Goal: Task Accomplishment & Management: Manage account settings

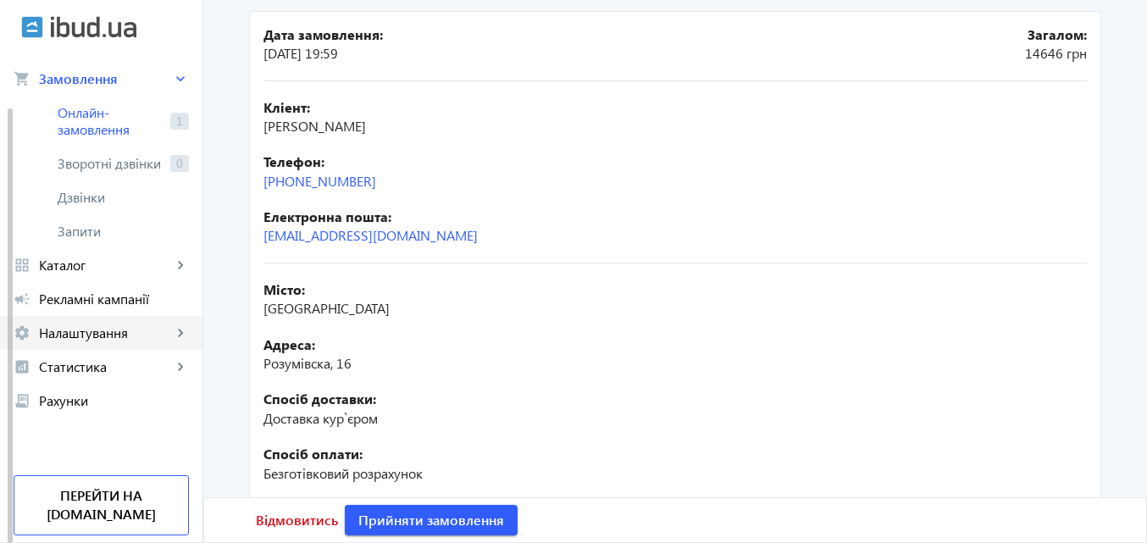
scroll to position [254, 0]
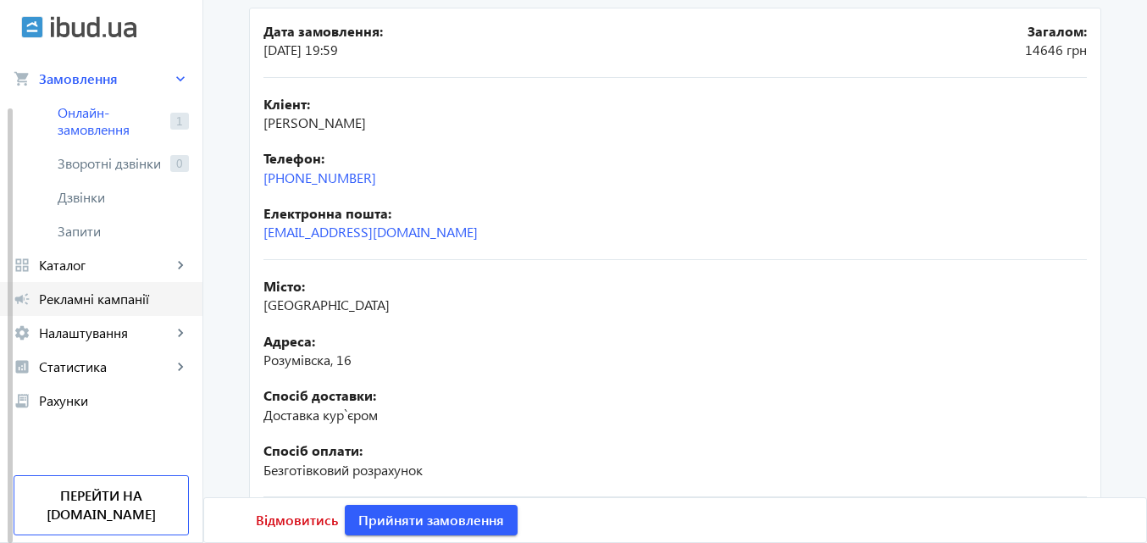
click at [98, 293] on span "Рекламні кампанії" at bounding box center [114, 299] width 150 height 17
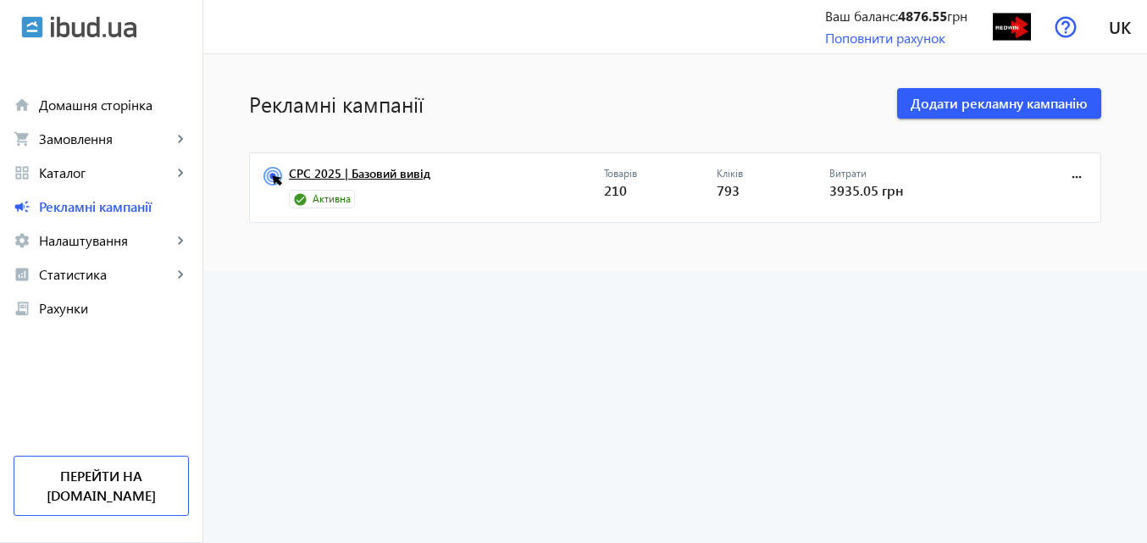
click at [407, 168] on link "CPC 2025 | Базовий вивід" at bounding box center [446, 179] width 315 height 24
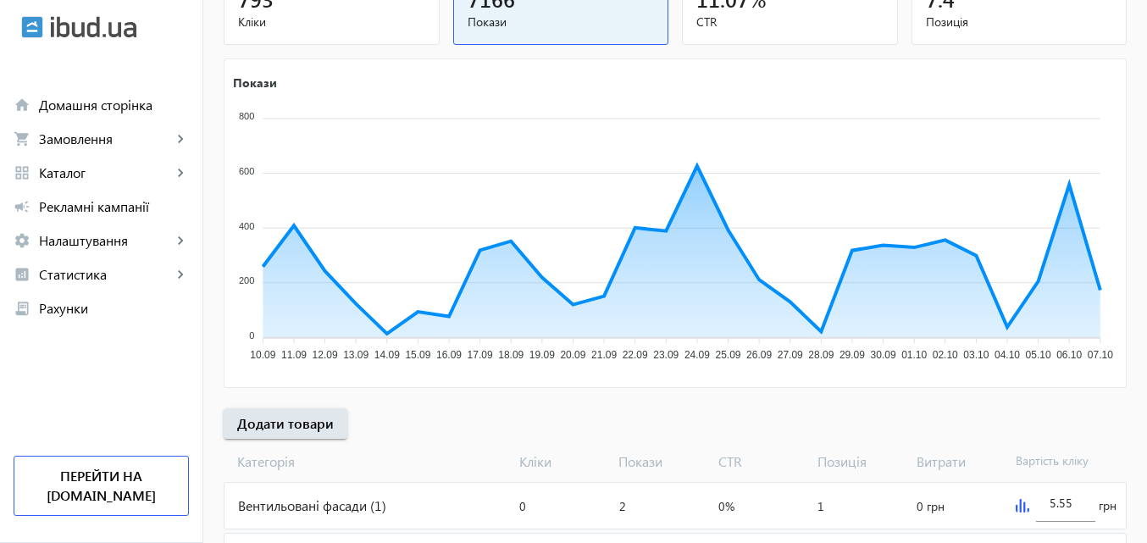
scroll to position [254, 0]
